Goal: Task Accomplishment & Management: Complete application form

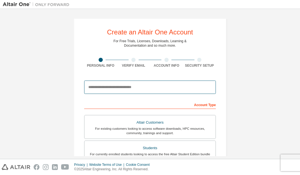
click at [99, 86] on input "email" at bounding box center [150, 87] width 132 height 13
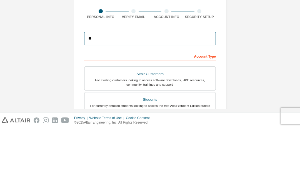
type input "*"
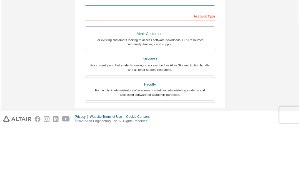
scroll to position [47, 0]
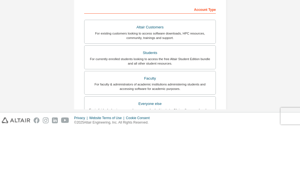
type input "**********"
click at [204, 98] on div "Students" at bounding box center [150, 102] width 125 height 8
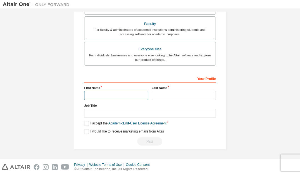
click at [93, 95] on input "text" at bounding box center [116, 95] width 64 height 9
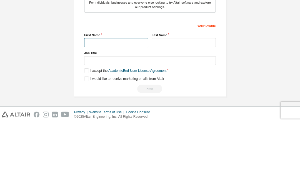
scroll to position [150, 0]
type input "*******"
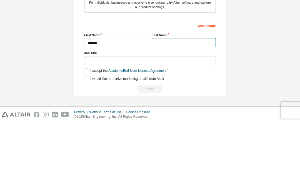
click at [195, 93] on input "text" at bounding box center [184, 97] width 64 height 9
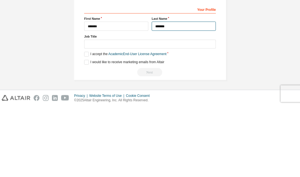
type input "*******"
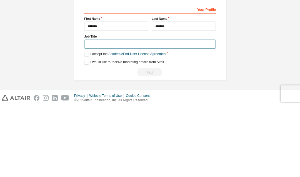
click at [195, 111] on input "text" at bounding box center [150, 115] width 132 height 9
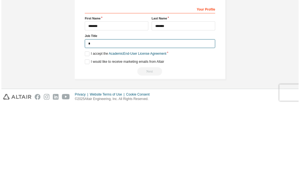
scroll to position [148, 0]
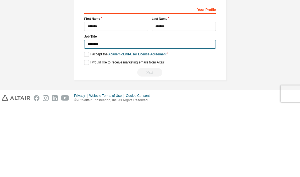
type input "*******"
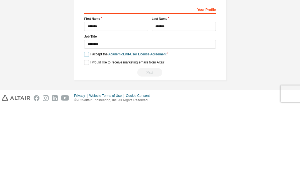
click at [88, 123] on label "I accept the Academic End-User License Agreement" at bounding box center [125, 125] width 82 height 5
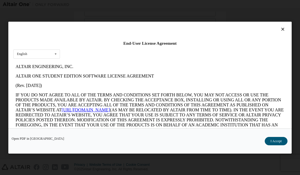
scroll to position [0, 0]
click at [275, 140] on button "I Accept" at bounding box center [276, 141] width 23 height 8
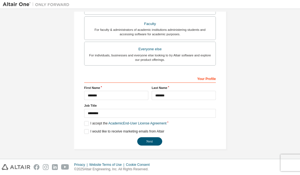
scroll to position [150, 0]
click at [156, 139] on button "Next" at bounding box center [149, 141] width 25 height 8
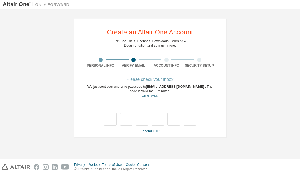
scroll to position [0, 0]
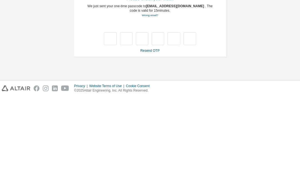
click at [146, 94] on link "Wrong email?" at bounding box center [150, 95] width 16 height 3
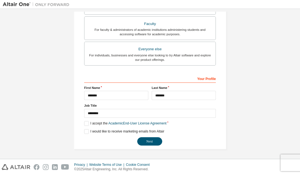
scroll to position [150, 0]
click at [146, 142] on button "Next" at bounding box center [149, 141] width 25 height 8
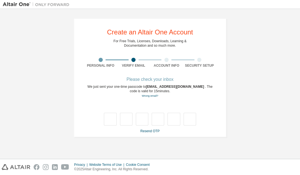
click at [145, 131] on link "Resend OTP" at bounding box center [149, 131] width 19 height 4
